Goal: Transaction & Acquisition: Purchase product/service

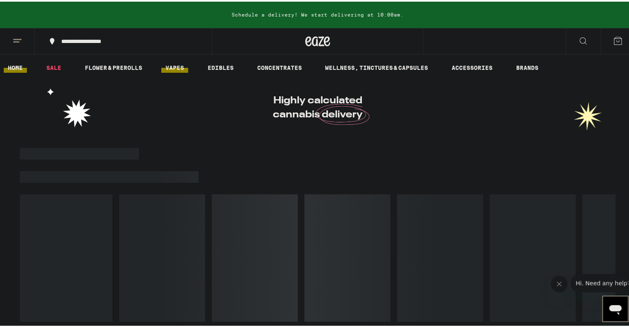
click at [175, 63] on link "VAPES" at bounding box center [174, 66] width 27 height 10
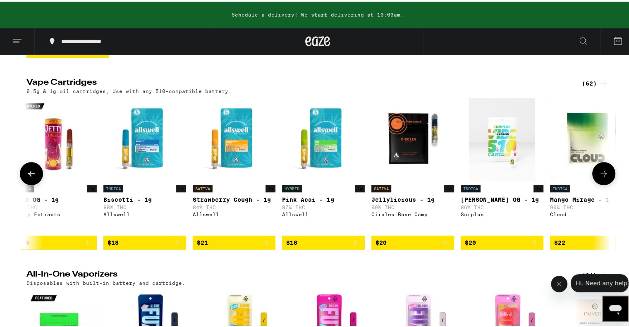
scroll to position [0, 13]
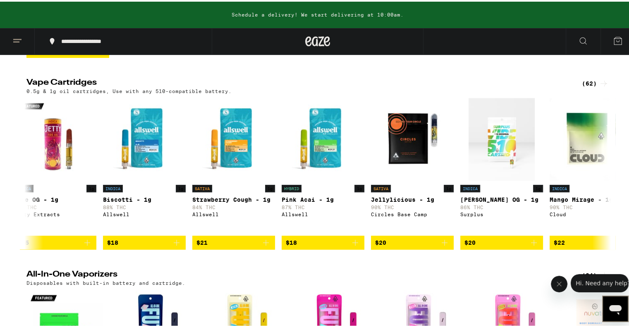
click at [589, 87] on div "(62)" at bounding box center [595, 82] width 27 height 10
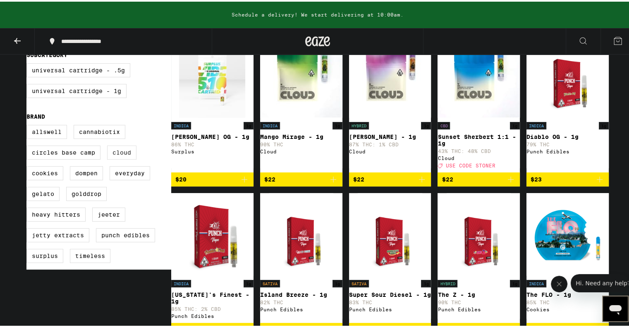
scroll to position [257, 0]
